Goal: Task Accomplishment & Management: Use online tool/utility

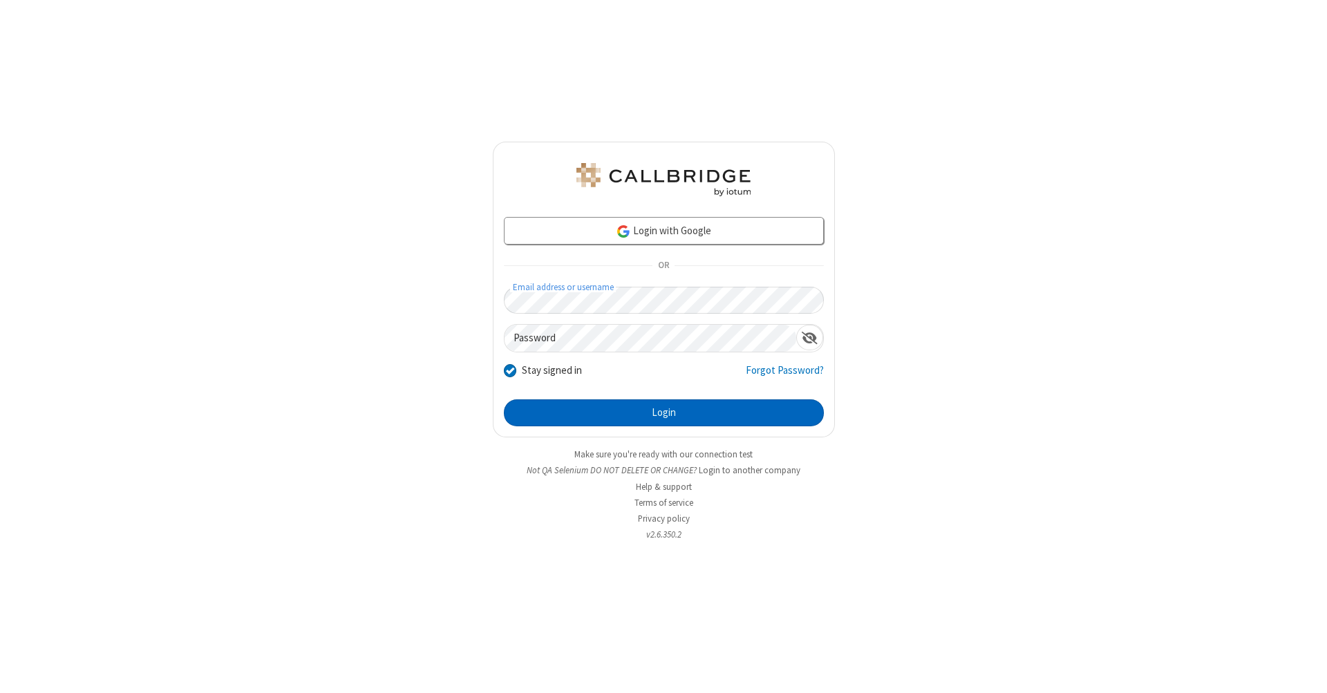
click at [663, 413] on button "Login" at bounding box center [664, 413] width 320 height 28
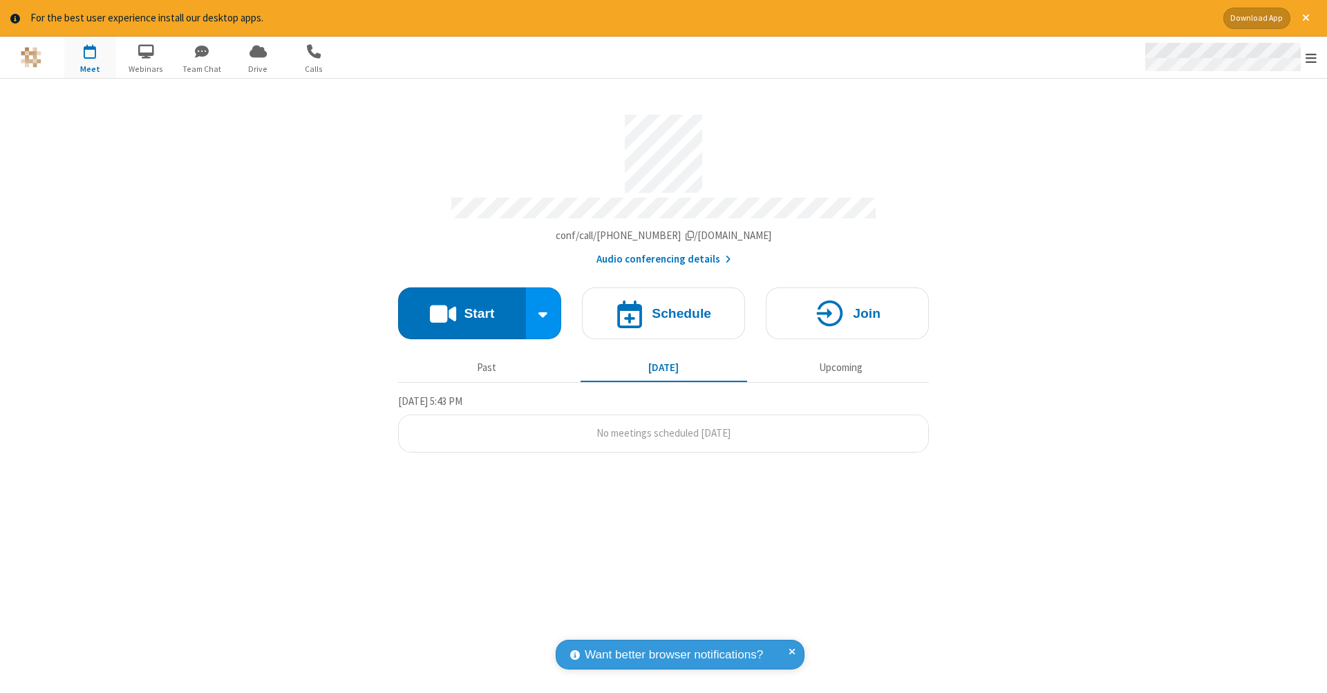
click at [1311, 58] on span "Open menu" at bounding box center [1310, 58] width 11 height 14
click at [90, 57] on span "button" at bounding box center [90, 50] width 52 height 23
click at [663, 307] on h4 "Schedule" at bounding box center [681, 313] width 59 height 13
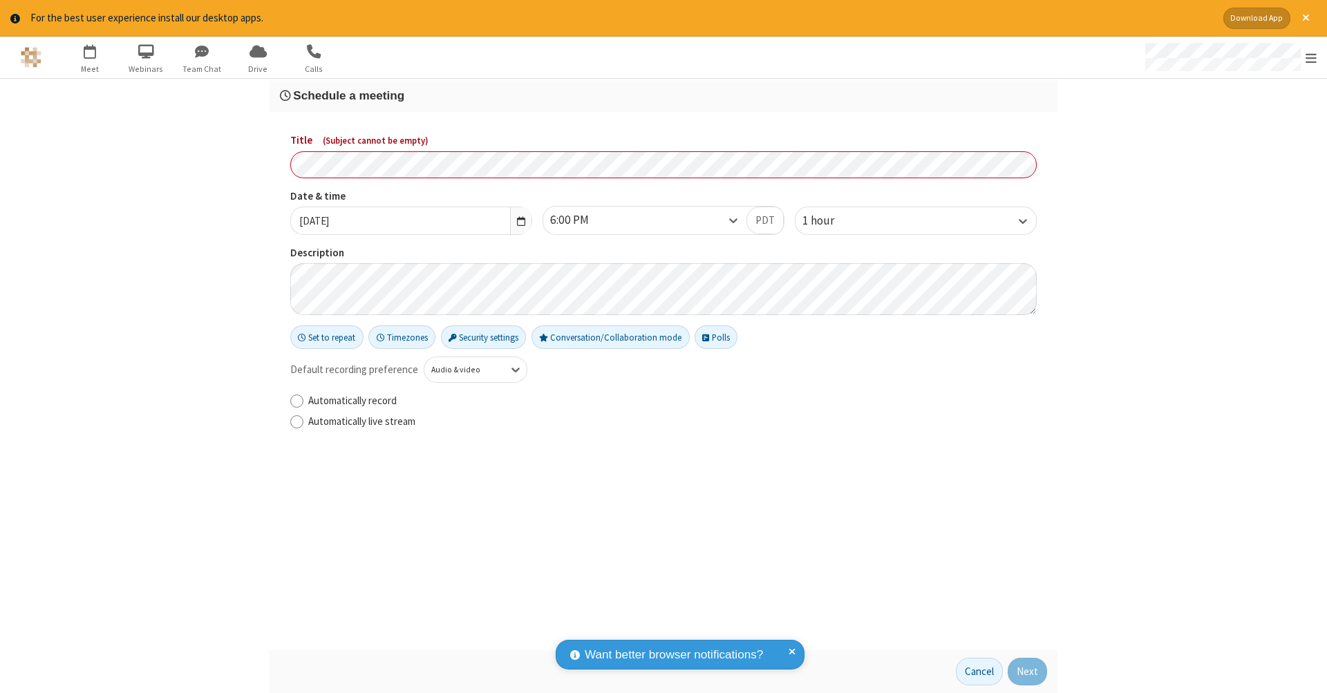
click at [663, 95] on h3 "Schedule a meeting" at bounding box center [663, 95] width 767 height 13
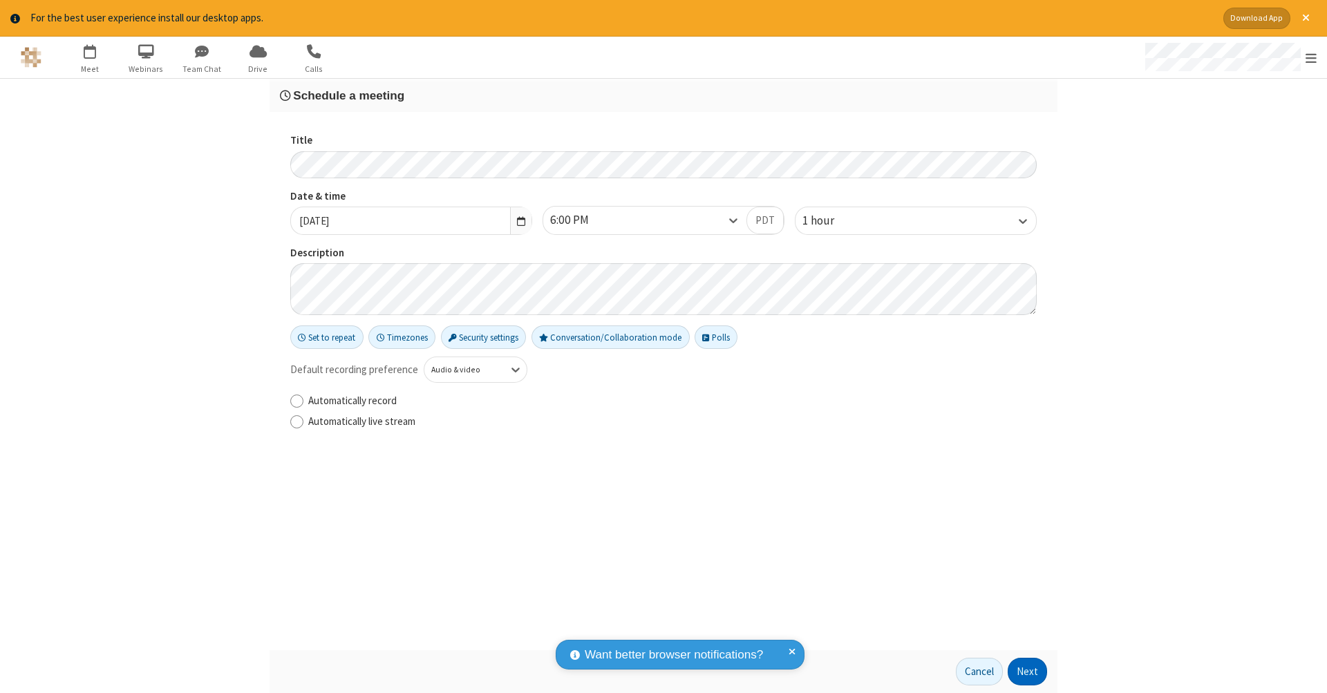
click at [1027, 672] on button "Next" at bounding box center [1026, 672] width 39 height 28
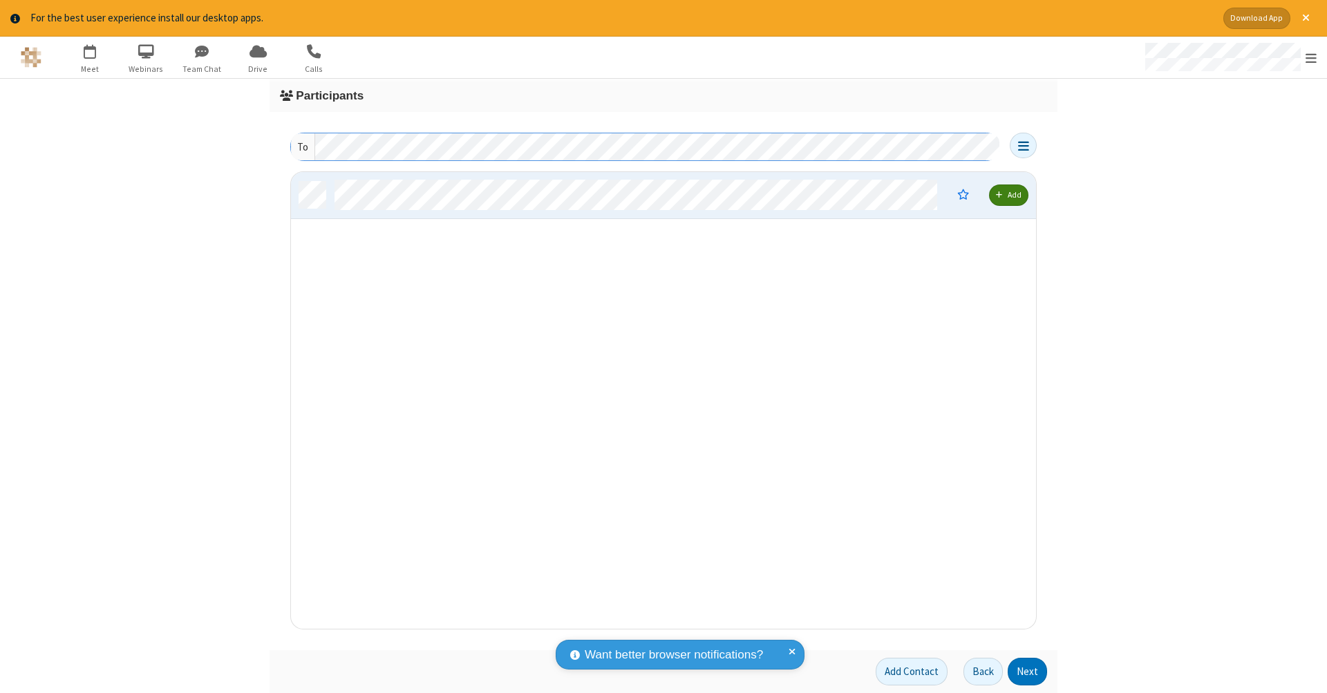
scroll to position [11, 11]
click at [1027, 672] on button "Next" at bounding box center [1026, 672] width 39 height 28
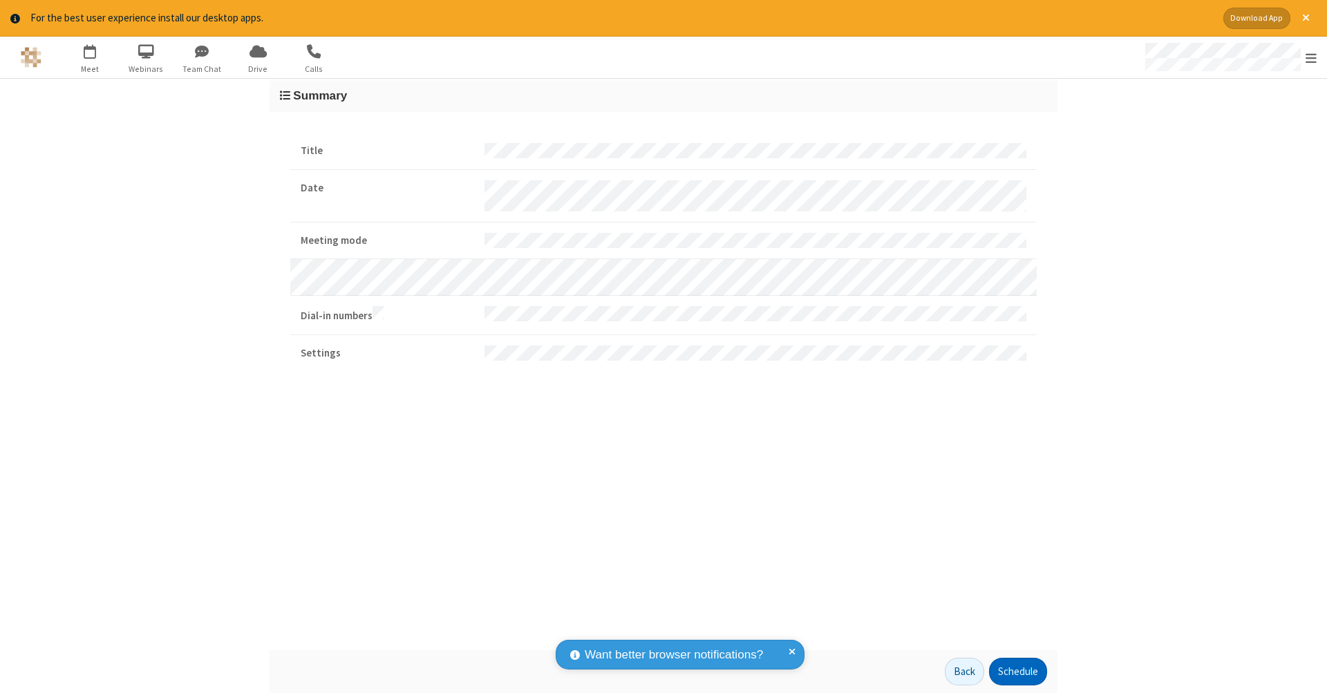
click at [1017, 672] on button "Schedule" at bounding box center [1018, 672] width 58 height 28
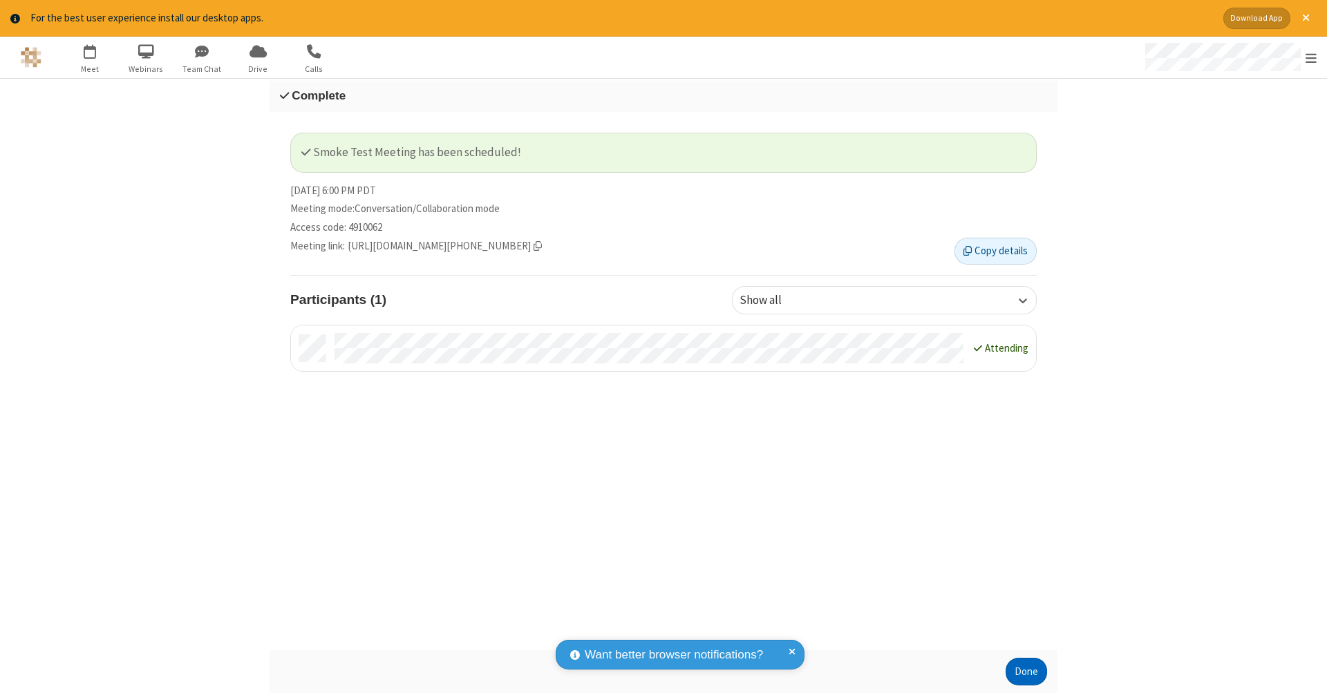
click at [1026, 672] on button "Done" at bounding box center [1025, 672] width 41 height 28
